Goal: Find specific page/section: Find specific page/section

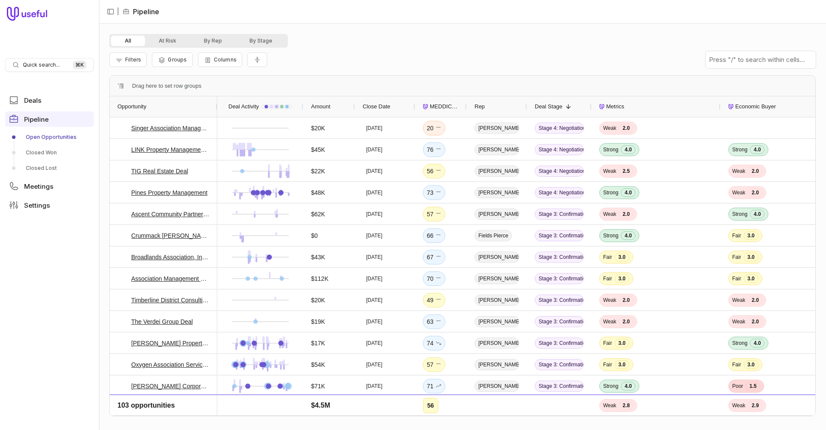
click at [53, 134] on link "Open Opportunities" at bounding box center [49, 137] width 89 height 14
click at [441, 105] on span "MEDDICC Score" at bounding box center [444, 107] width 29 height 10
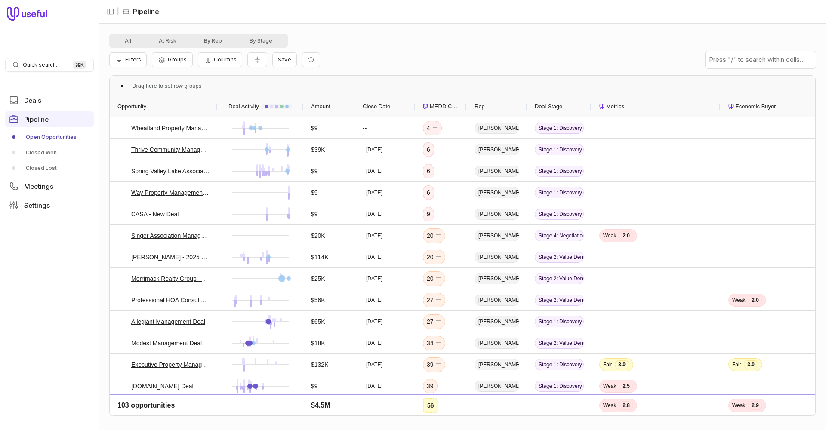
click at [441, 105] on span "MEDDICC Score" at bounding box center [444, 107] width 29 height 10
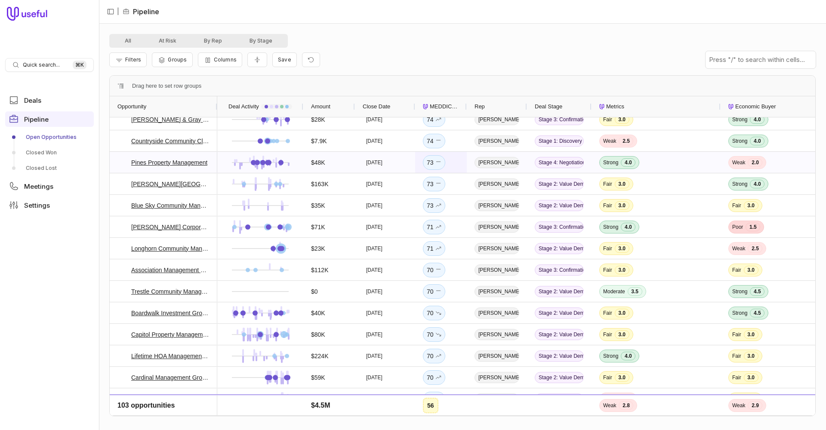
scroll to position [95, 0]
